Goal: Check status

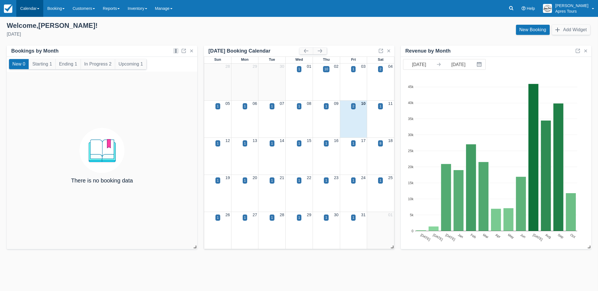
click at [28, 10] on link "Calendar" at bounding box center [29, 8] width 27 height 17
click at [29, 54] on link "Month" at bounding box center [39, 53] width 44 height 12
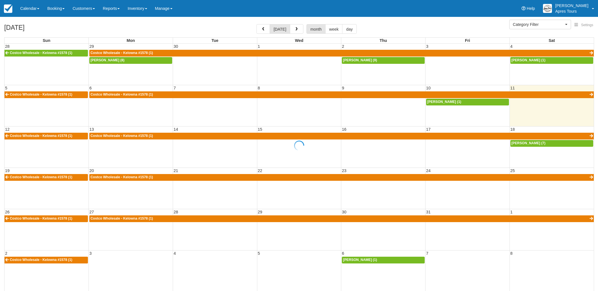
select select
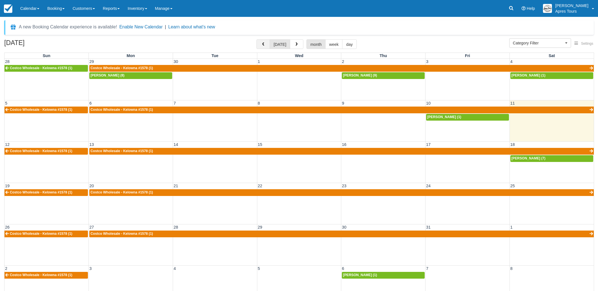
click at [265, 45] on span "button" at bounding box center [263, 44] width 4 height 4
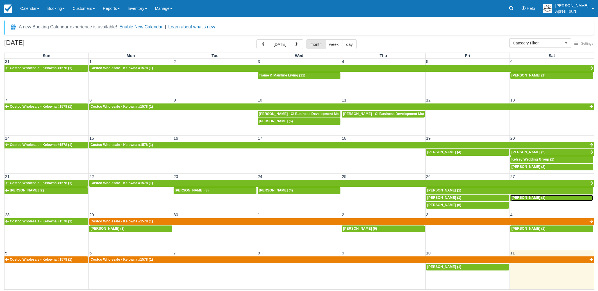
click at [533, 199] on span "Dena Barbash (1)" at bounding box center [528, 197] width 34 height 4
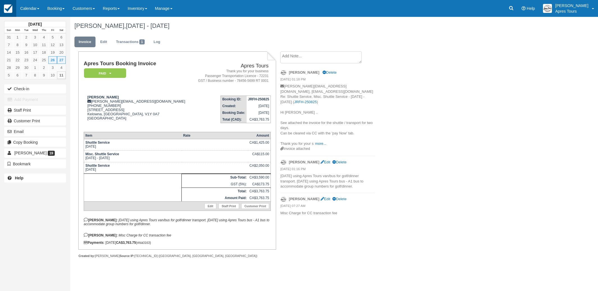
click at [8, 12] on img at bounding box center [8, 8] width 8 height 8
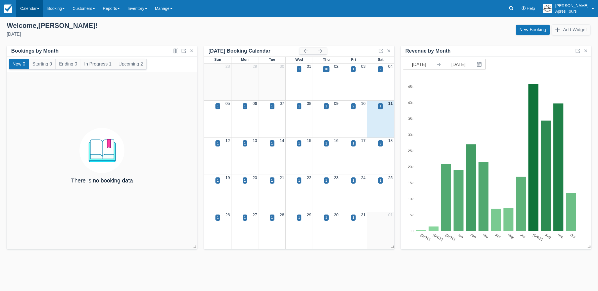
click at [28, 12] on link "Calendar" at bounding box center [29, 8] width 27 height 17
click at [28, 54] on link "Month" at bounding box center [39, 53] width 44 height 12
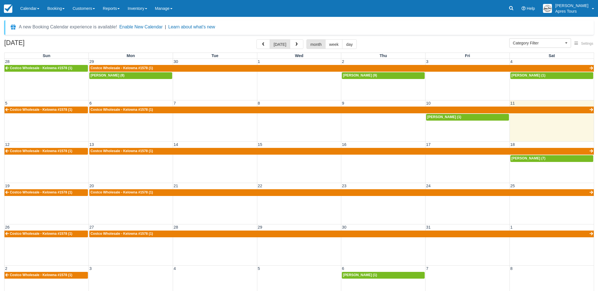
select select
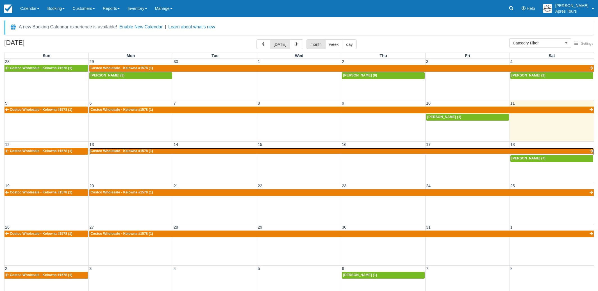
click at [138, 152] on span "Costco Wholesale - Kelowna #1578 (1)" at bounding box center [121, 151] width 62 height 4
